Goal: Find specific page/section: Find specific page/section

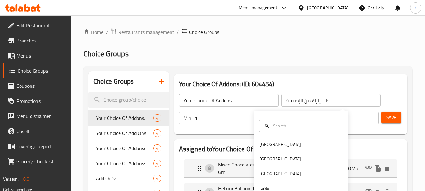
scroll to position [94, 0]
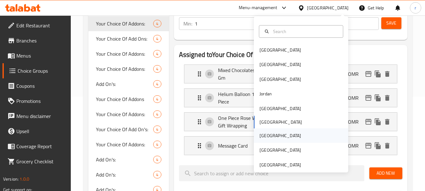
click at [262, 134] on div "[GEOGRAPHIC_DATA]" at bounding box center [279, 135] width 41 height 7
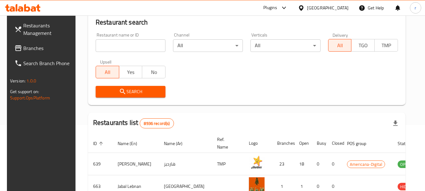
scroll to position [94, 0]
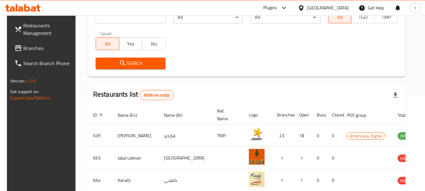
click at [26, 47] on span "Branches" at bounding box center [48, 48] width 50 height 8
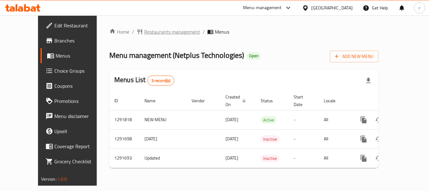
click at [144, 29] on span "Restaurants management" at bounding box center [172, 32] width 56 height 8
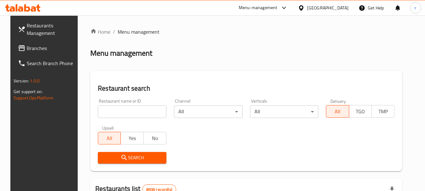
click at [122, 114] on input "search" at bounding box center [132, 111] width 69 height 13
paste input "698555"
type input "698555"
click at [133, 158] on span "Search" at bounding box center [132, 158] width 58 height 8
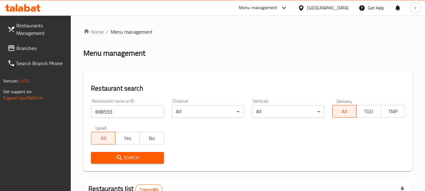
click at [134, 154] on span "Search" at bounding box center [127, 158] width 63 height 8
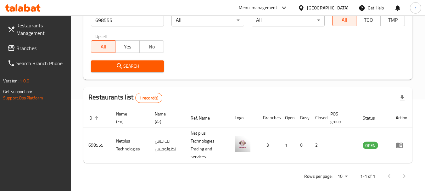
scroll to position [97, 0]
